Goal: Book appointment/travel/reservation

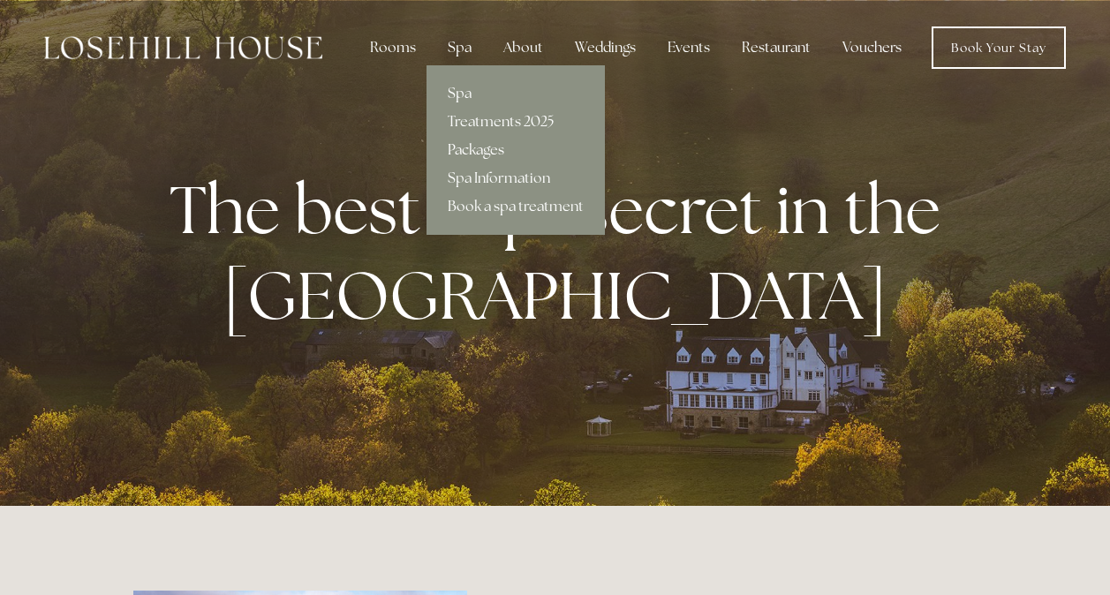
click at [481, 145] on link "Packages" at bounding box center [516, 150] width 178 height 28
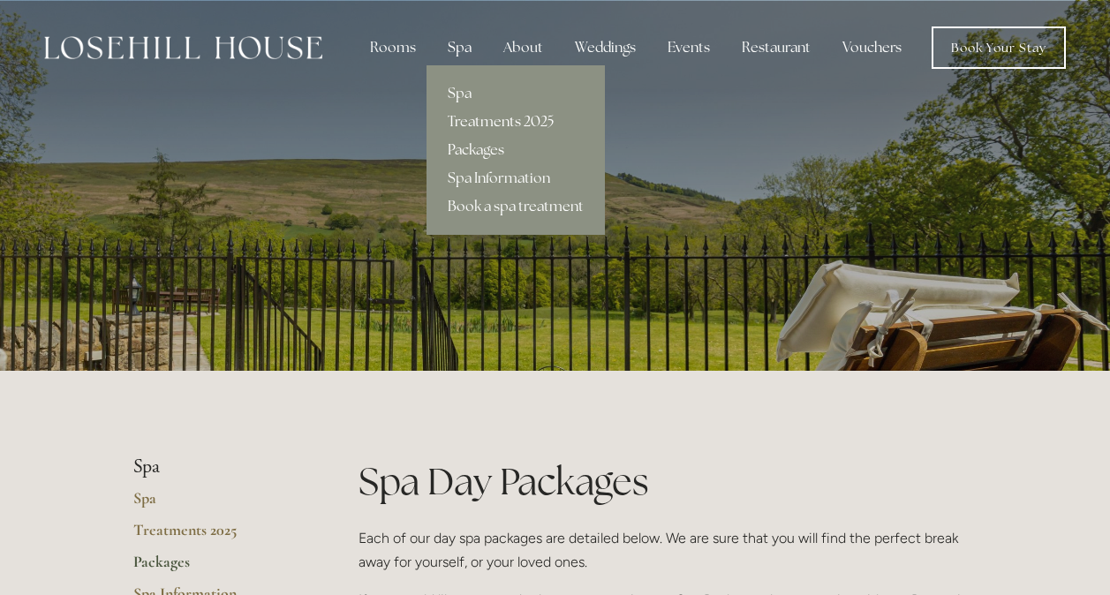
click at [477, 114] on link "Treatments 2025" at bounding box center [516, 122] width 178 height 28
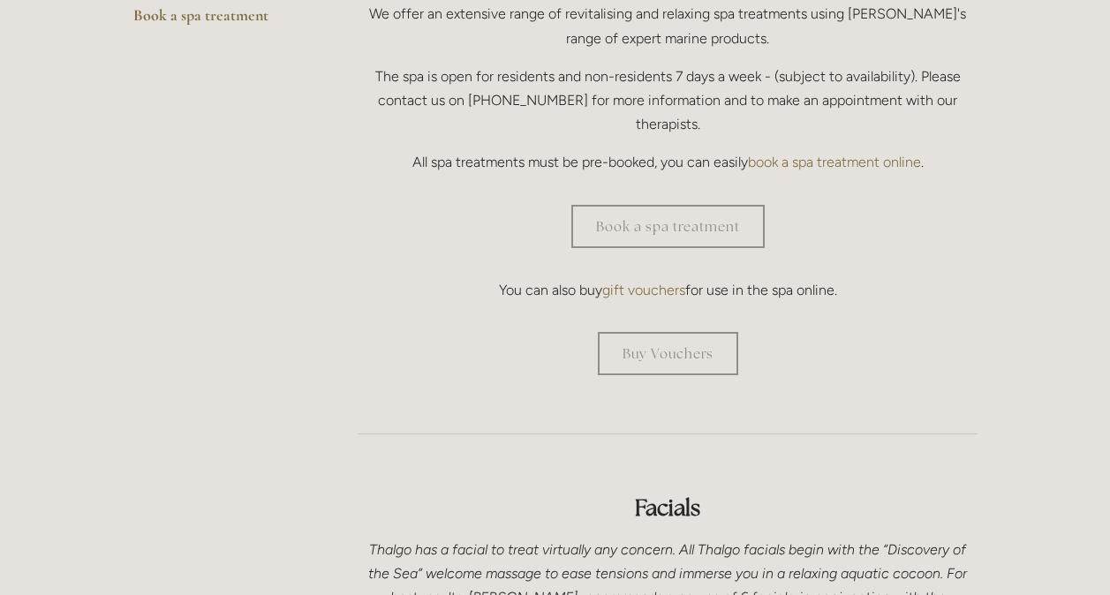
scroll to position [611, 0]
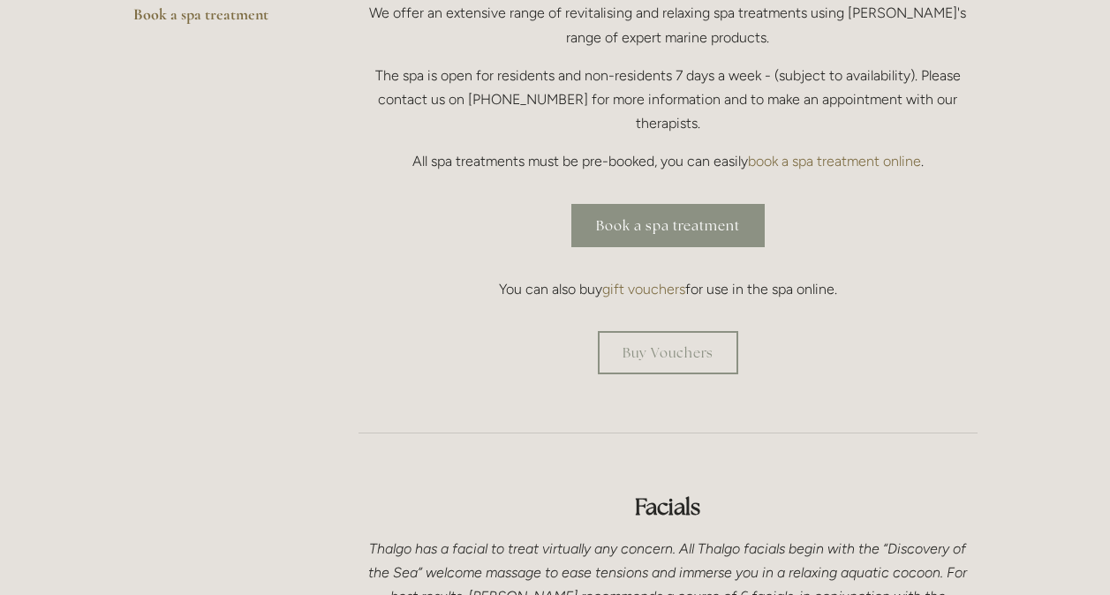
click at [642, 204] on link "Book a spa treatment" at bounding box center [667, 225] width 193 height 43
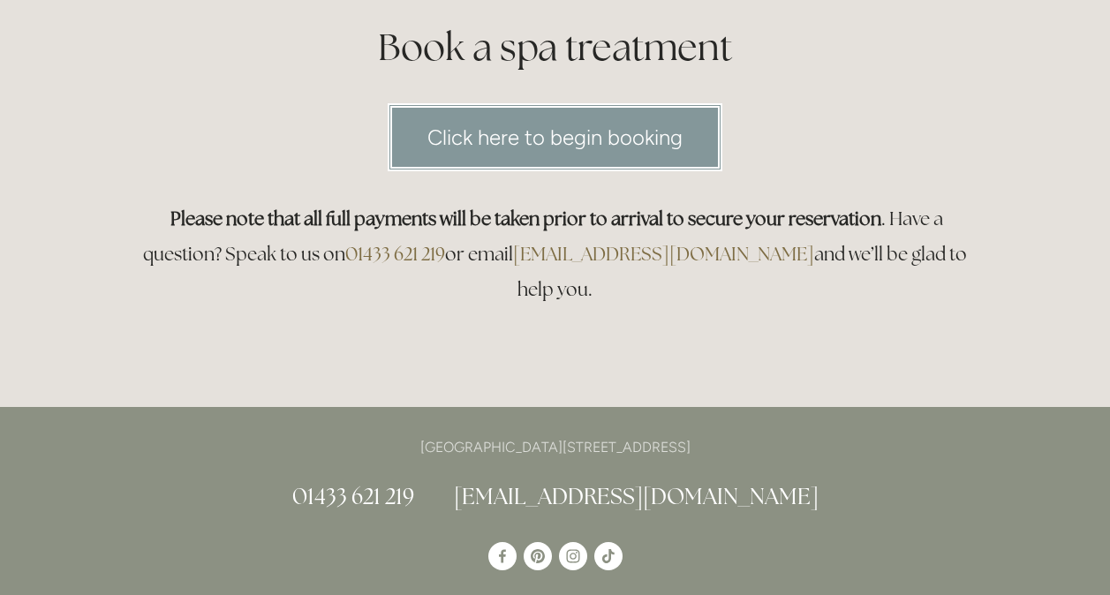
scroll to position [253, 0]
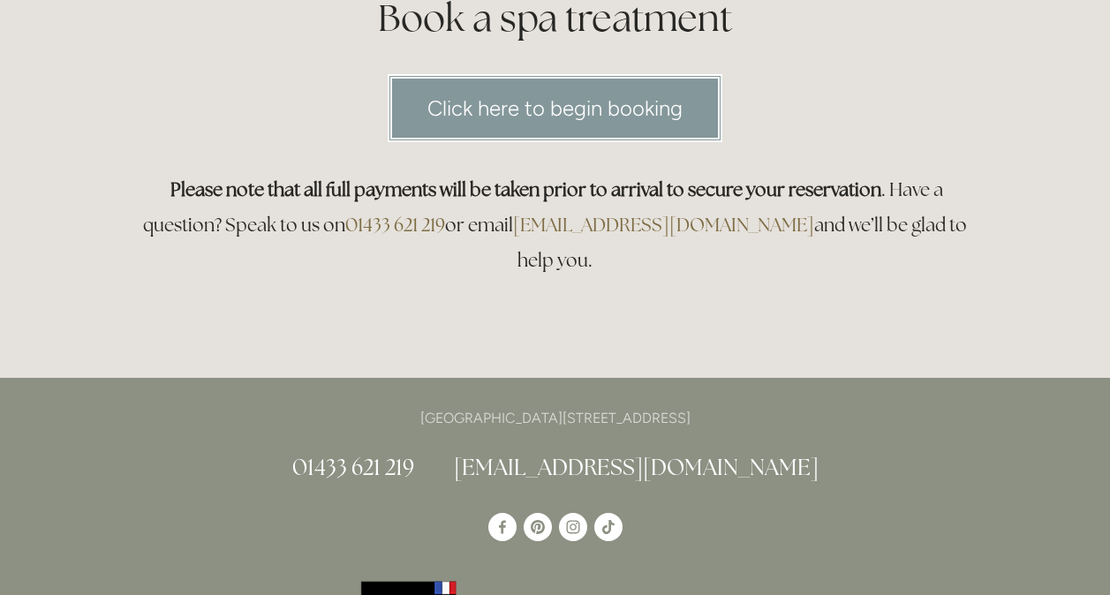
click at [638, 120] on link "Click here to begin booking" at bounding box center [555, 108] width 335 height 68
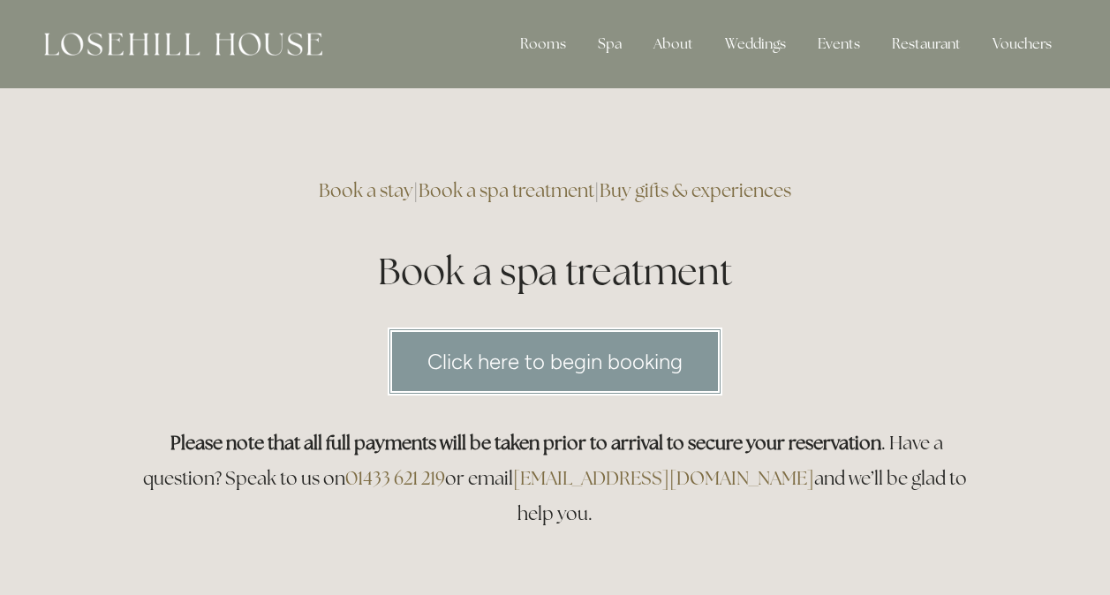
click at [458, 366] on link "Click here to begin booking" at bounding box center [555, 362] width 335 height 68
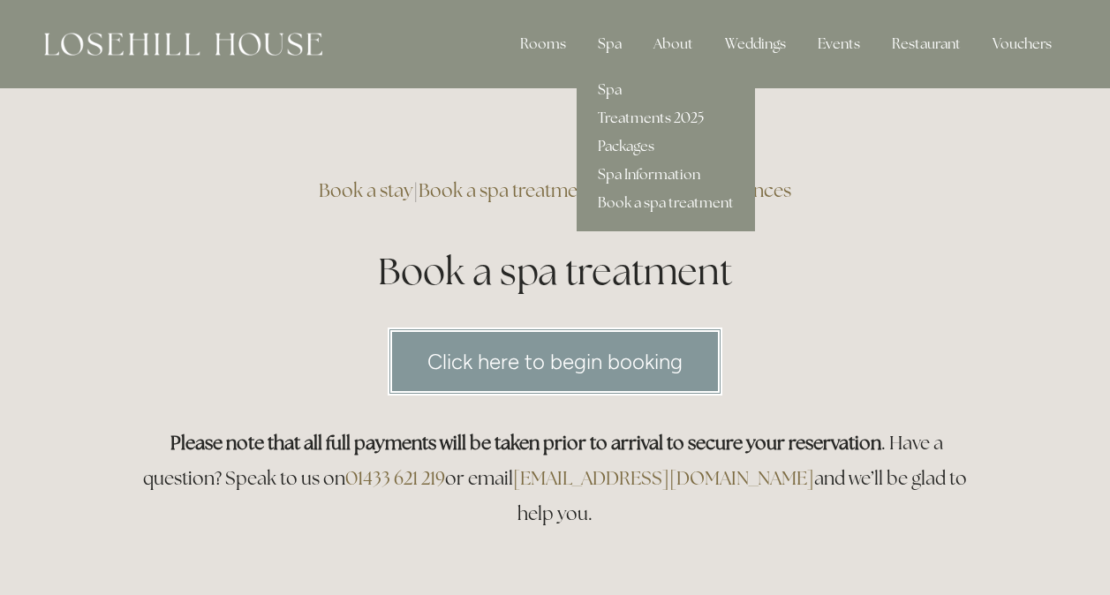
click at [643, 119] on link "Treatments 2025" at bounding box center [666, 118] width 178 height 28
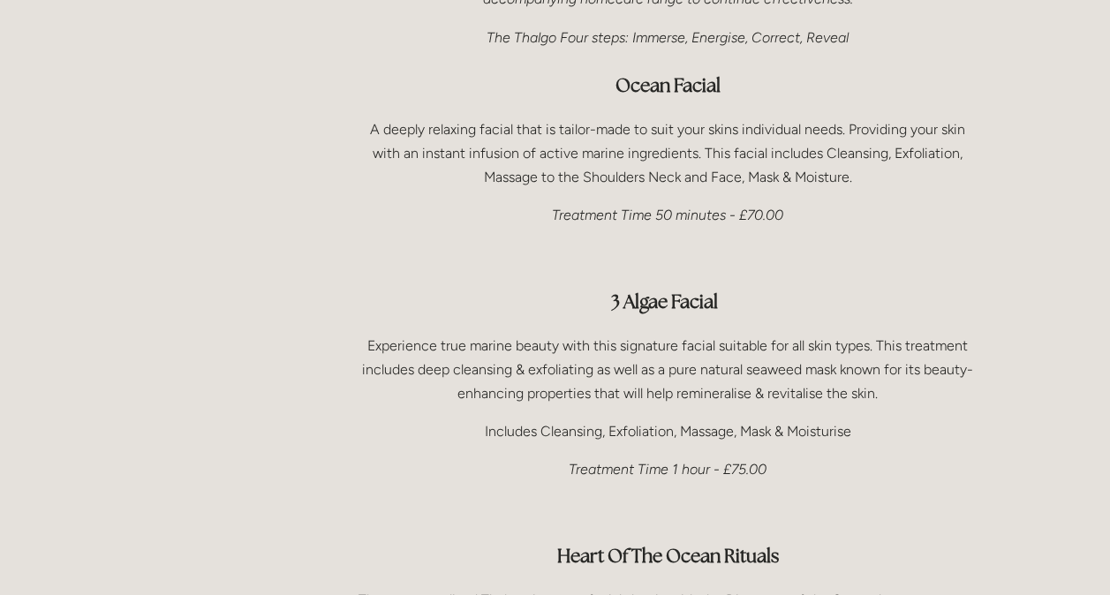
scroll to position [1234, 0]
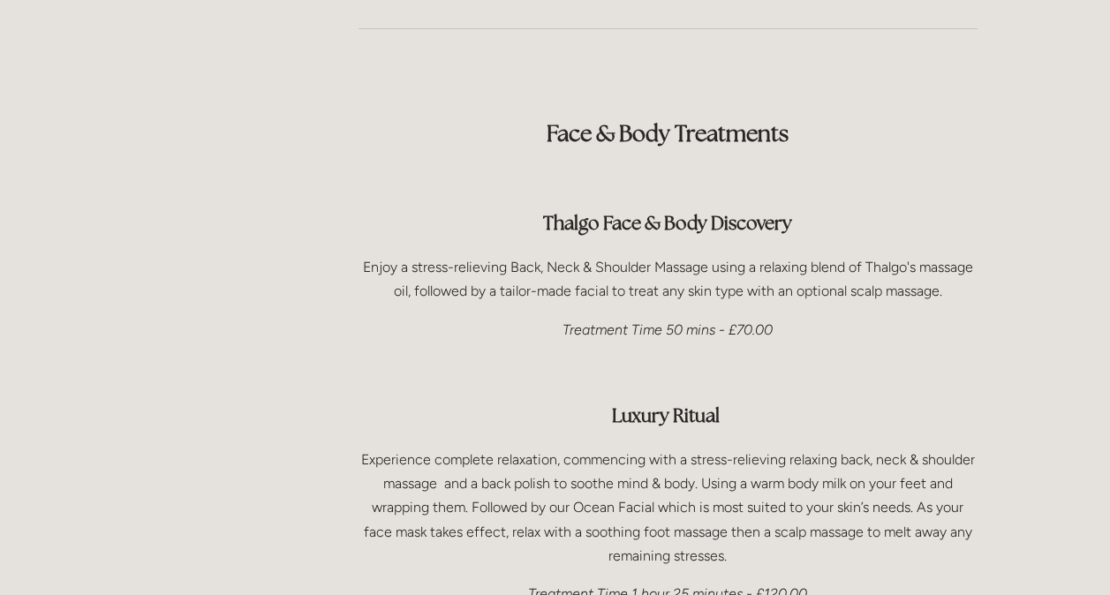
scroll to position [2455, 0]
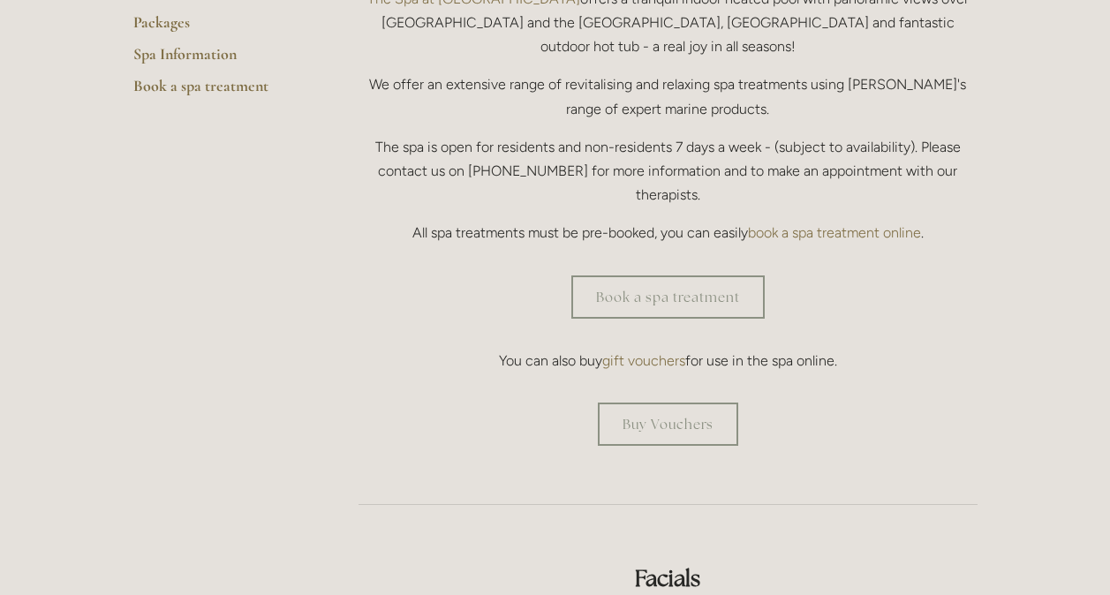
scroll to position [540, 0]
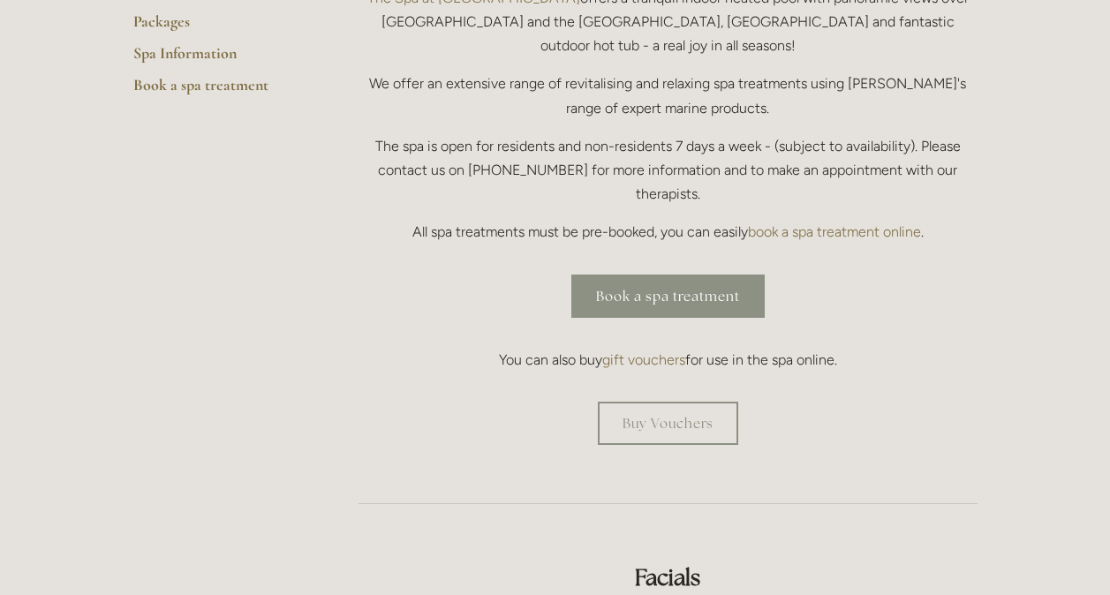
click at [700, 275] on link "Book a spa treatment" at bounding box center [667, 296] width 193 height 43
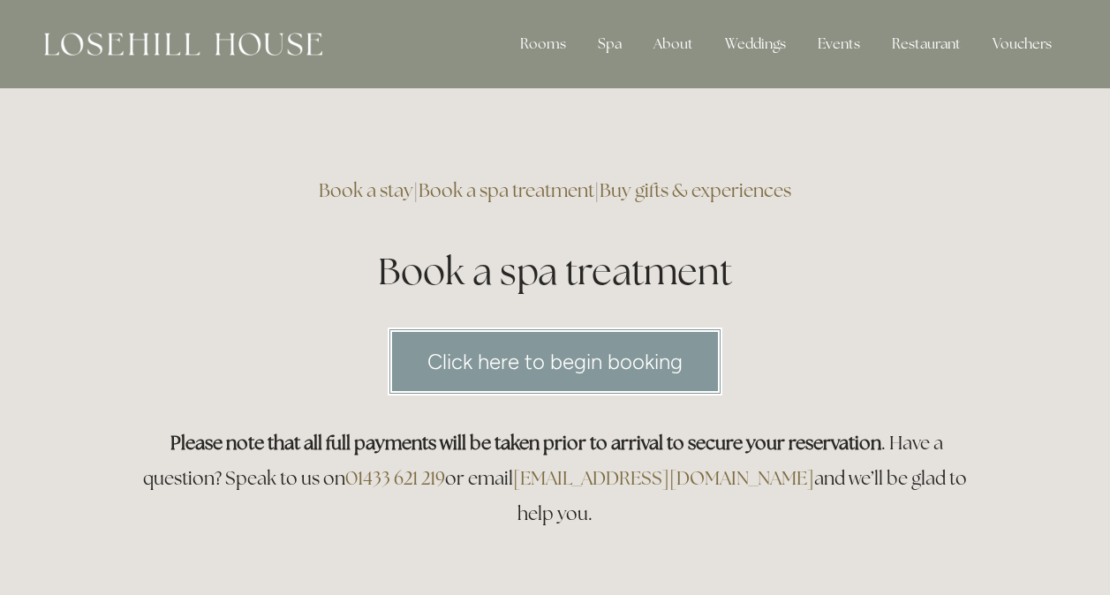
click at [590, 371] on link "Click here to begin booking" at bounding box center [555, 362] width 335 height 68
